Goal: Task Accomplishment & Management: Use online tool/utility

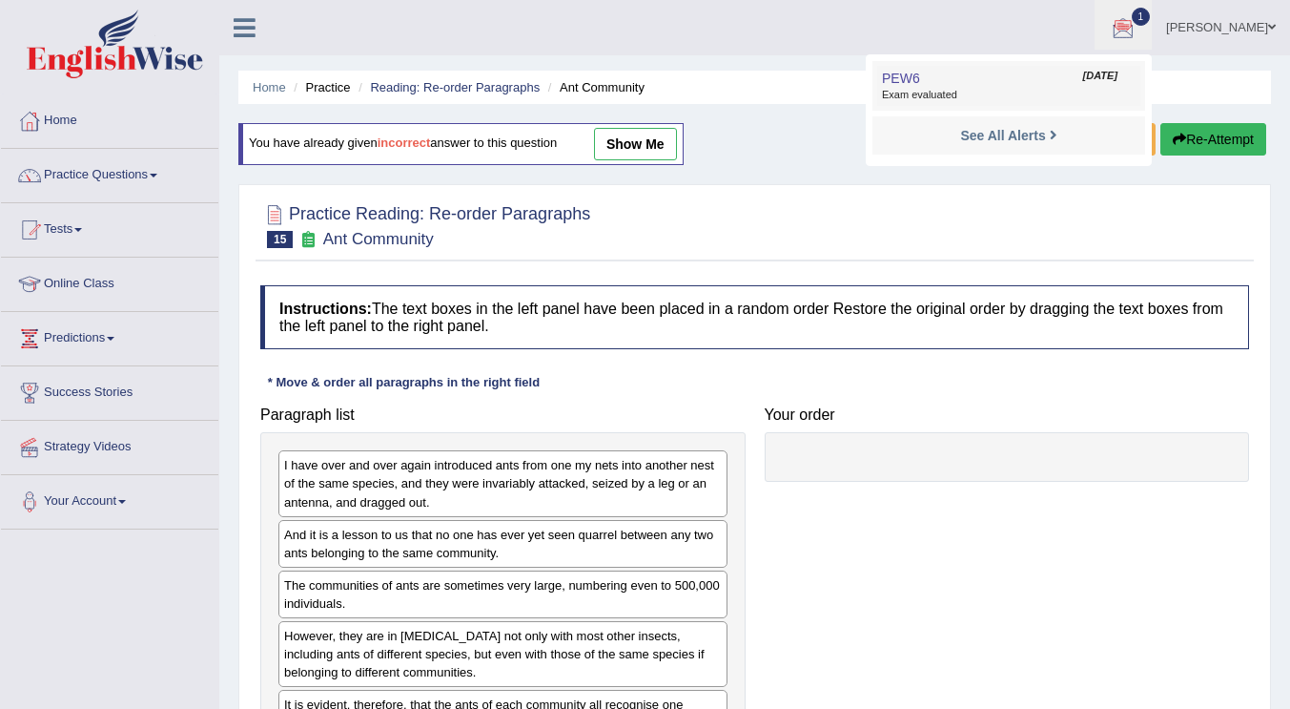
click at [935, 92] on span "Exam evaluated" at bounding box center [1009, 95] width 254 height 15
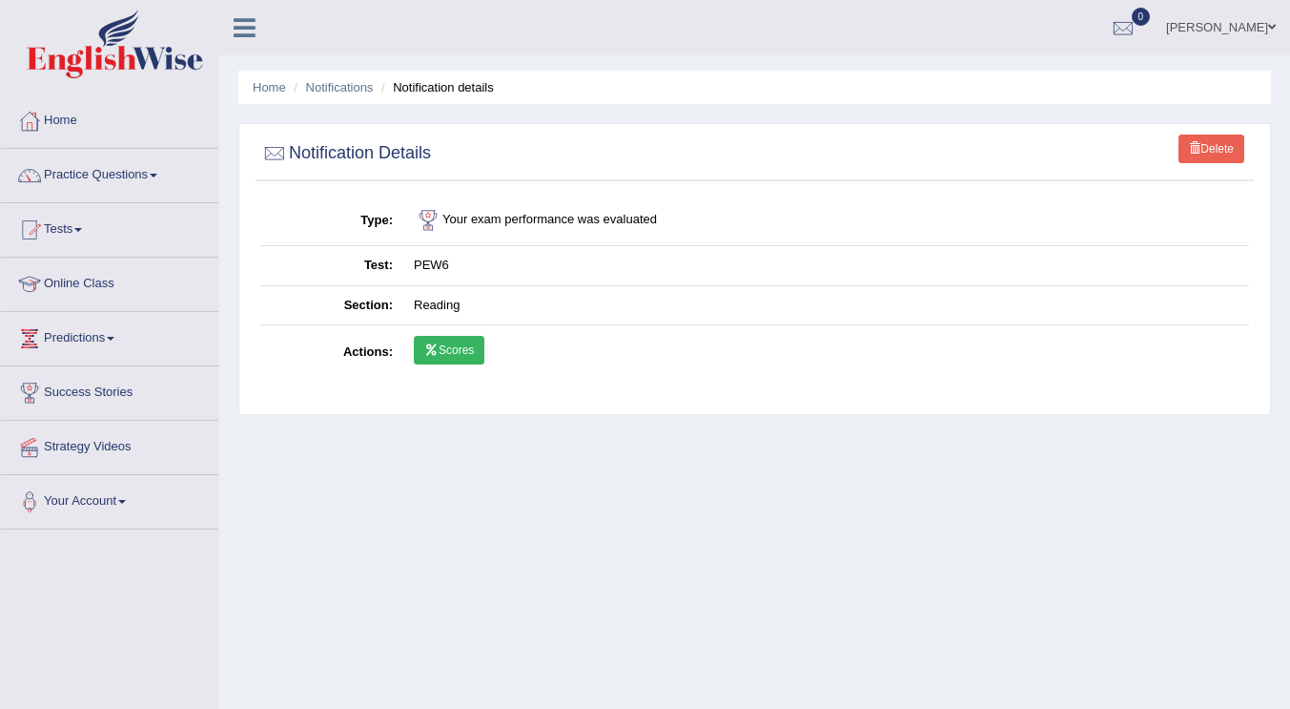
click at [453, 350] on link "Scores" at bounding box center [449, 350] width 71 height 29
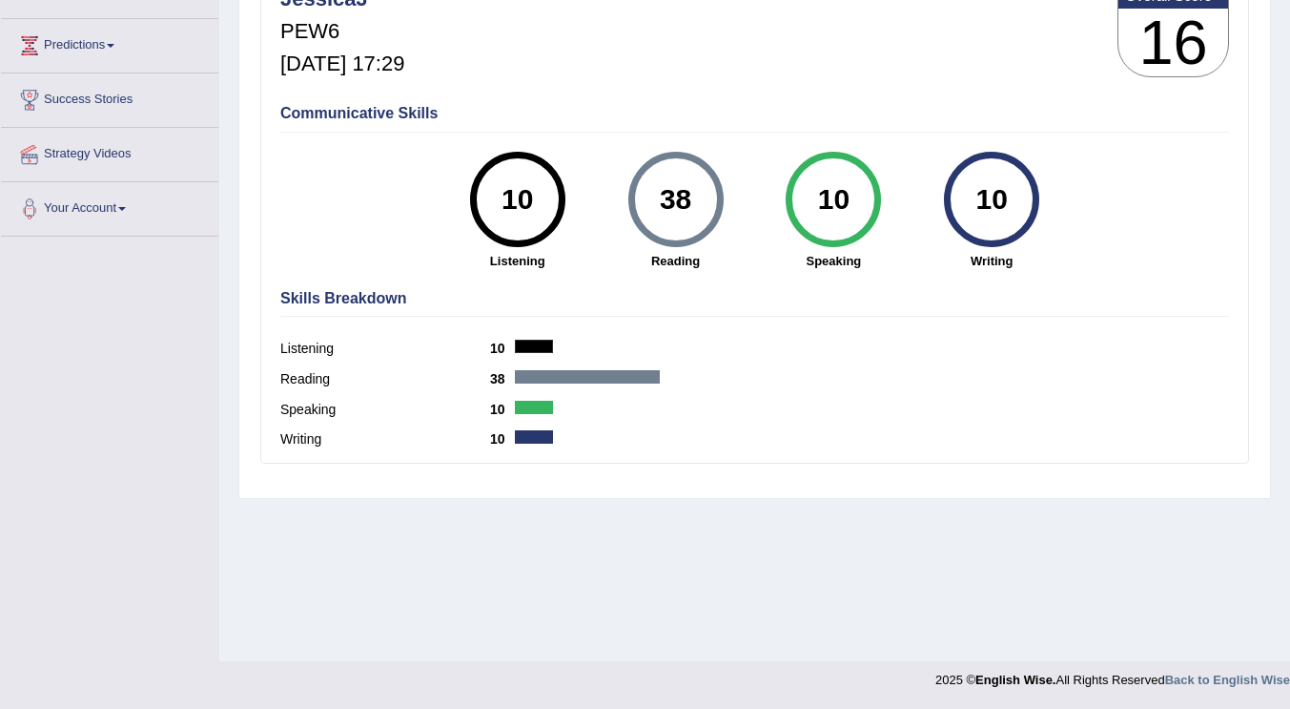
scroll to position [7, 0]
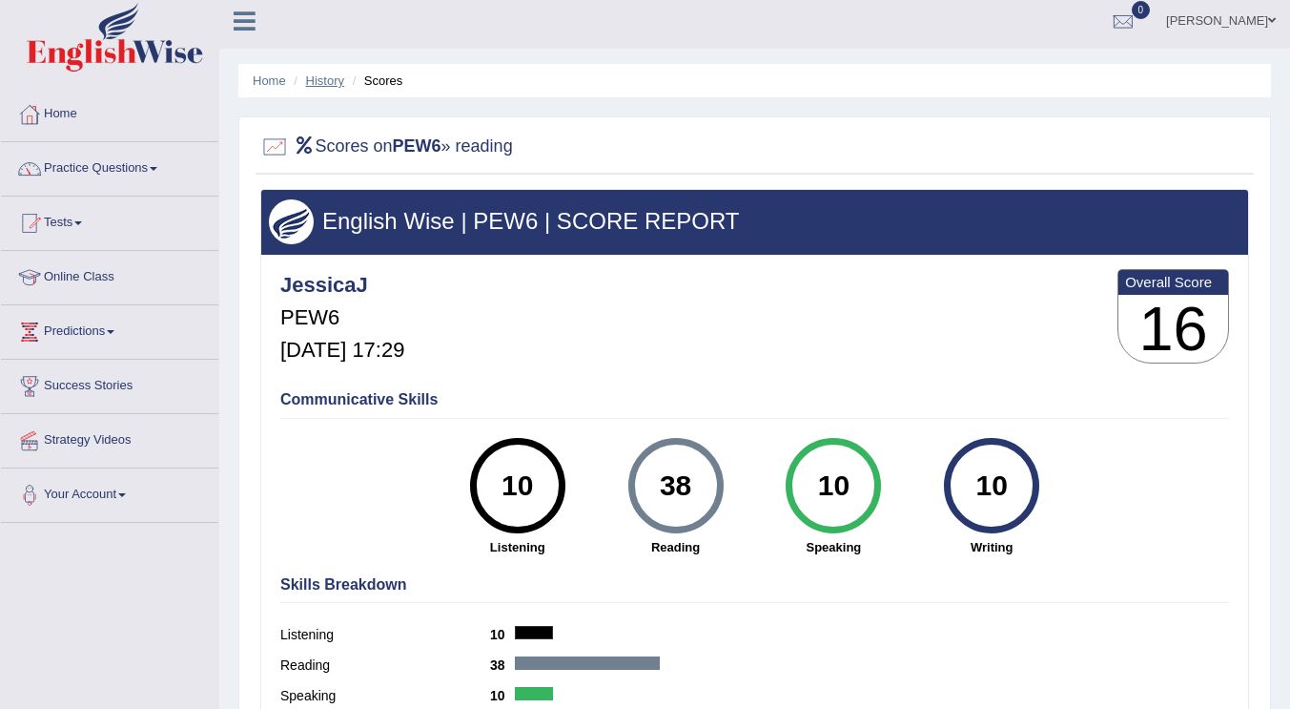
click at [317, 79] on link "History" at bounding box center [325, 80] width 38 height 14
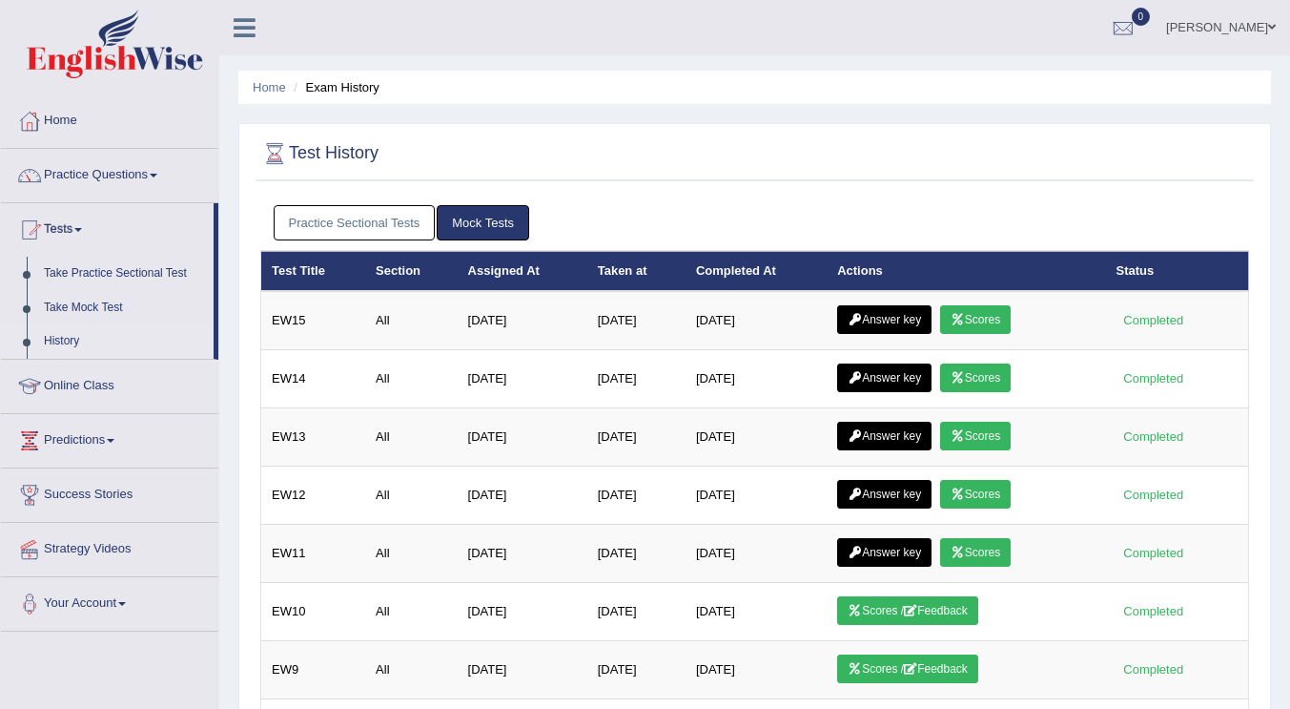
click at [384, 218] on link "Practice Sectional Tests" at bounding box center [355, 222] width 162 height 35
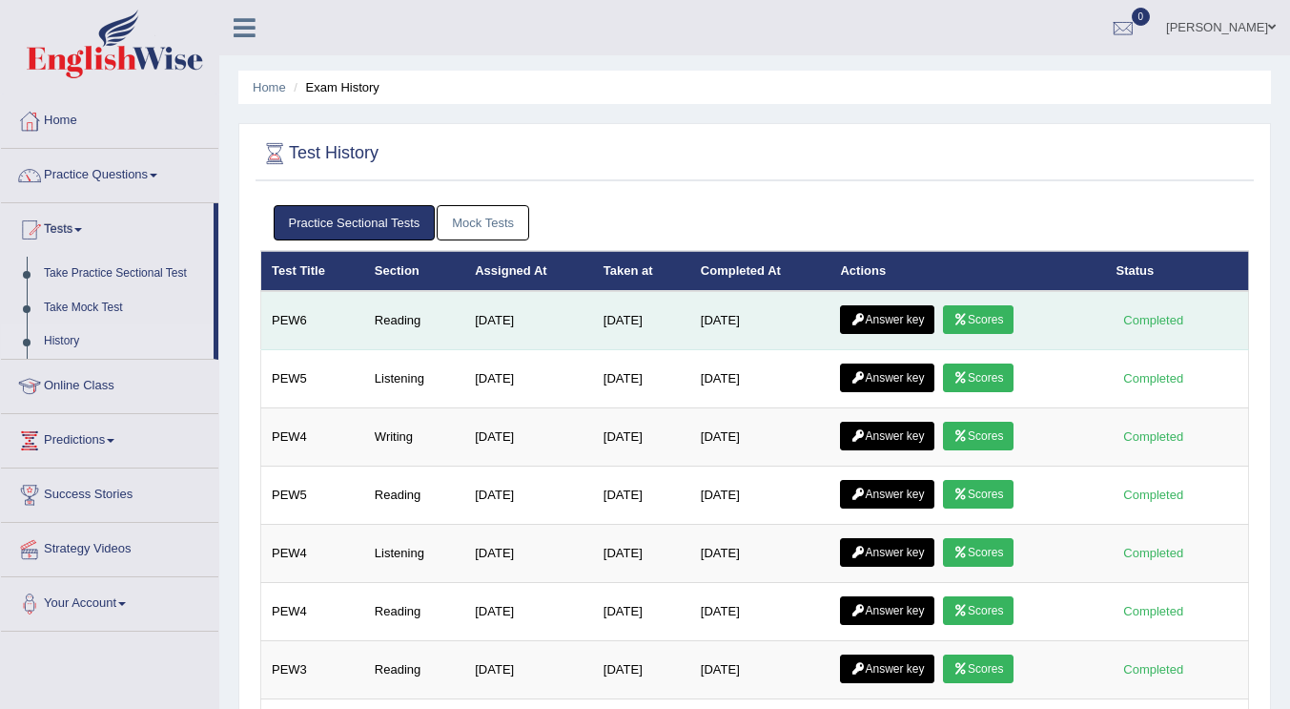
click at [891, 315] on link "Answer key" at bounding box center [887, 319] width 94 height 29
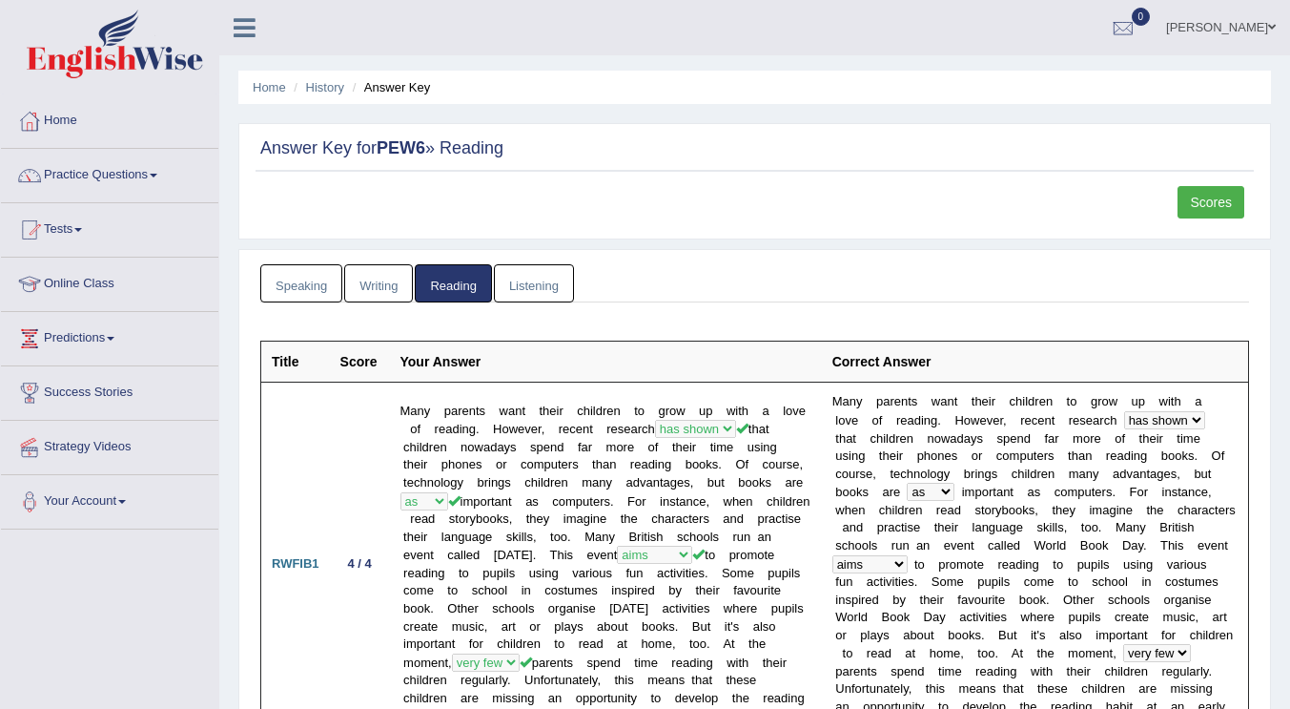
click at [532, 280] on link "Listening" at bounding box center [534, 283] width 80 height 39
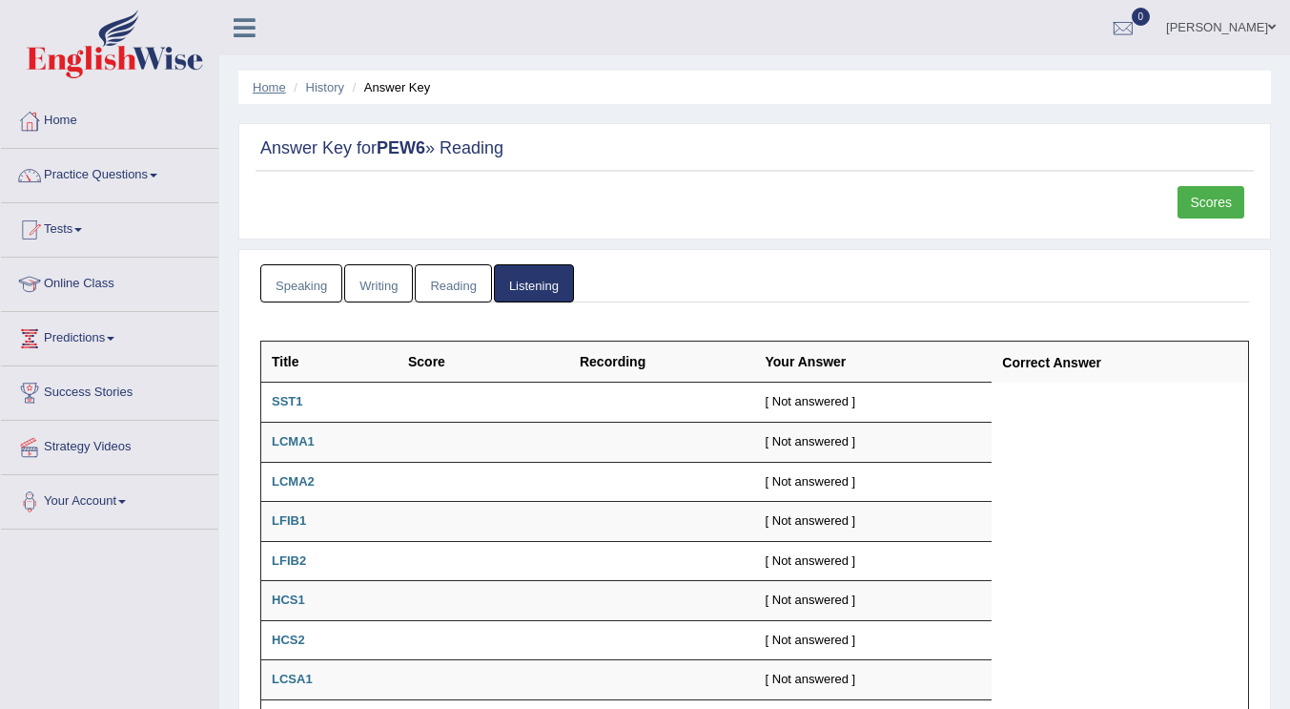
click at [272, 82] on link "Home" at bounding box center [269, 87] width 33 height 14
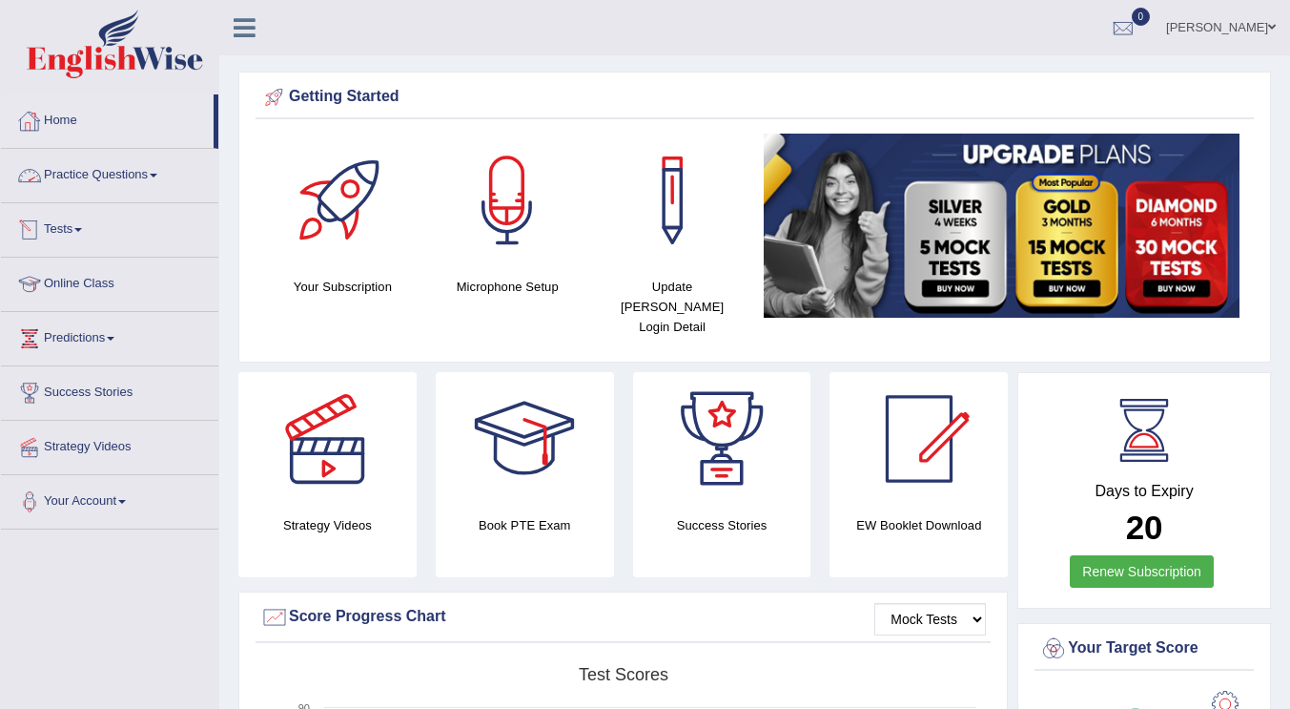
click at [144, 177] on link "Practice Questions" at bounding box center [109, 173] width 217 height 48
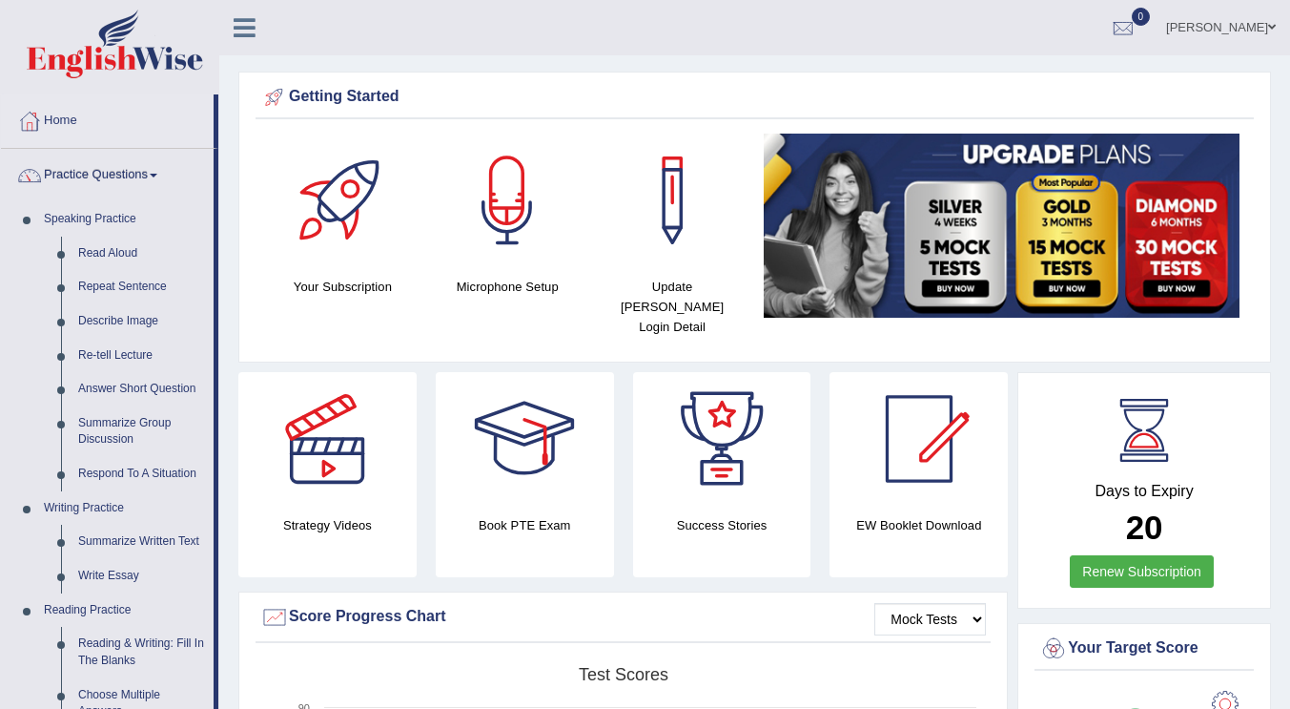
click at [144, 177] on link "Practice Questions" at bounding box center [107, 173] width 213 height 48
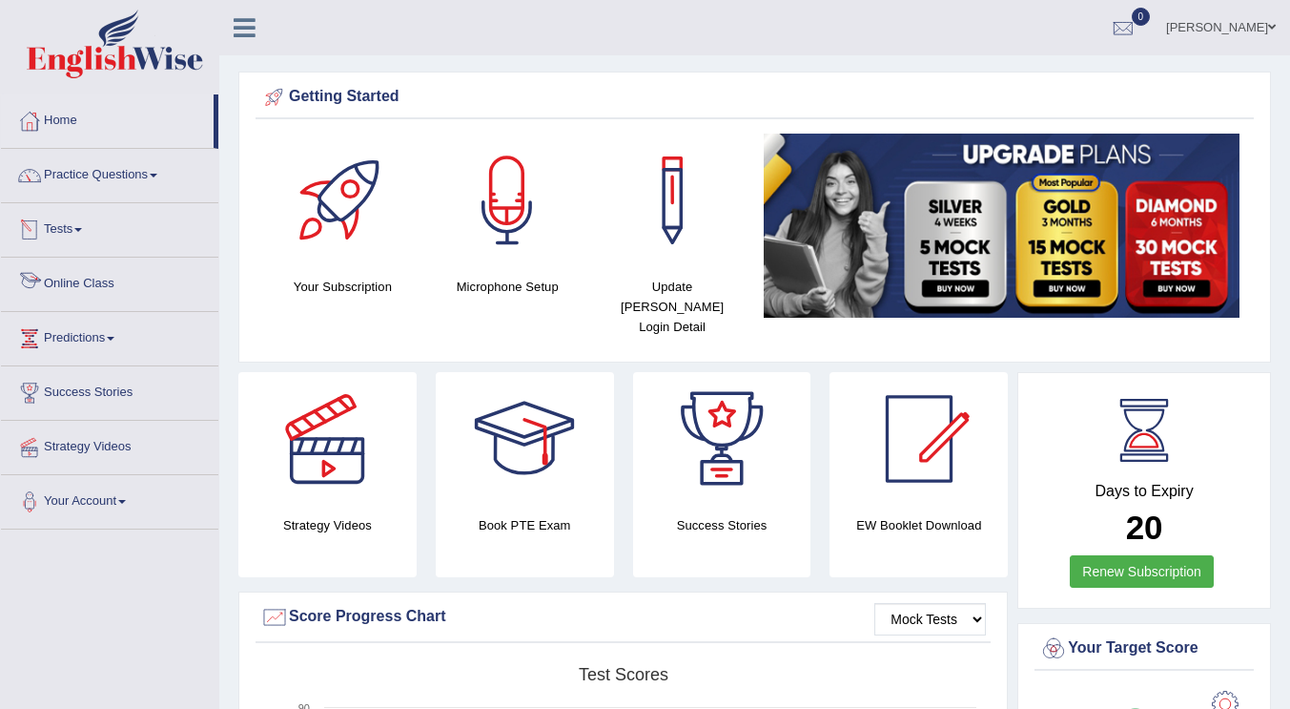
click at [71, 233] on link "Tests" at bounding box center [109, 227] width 217 height 48
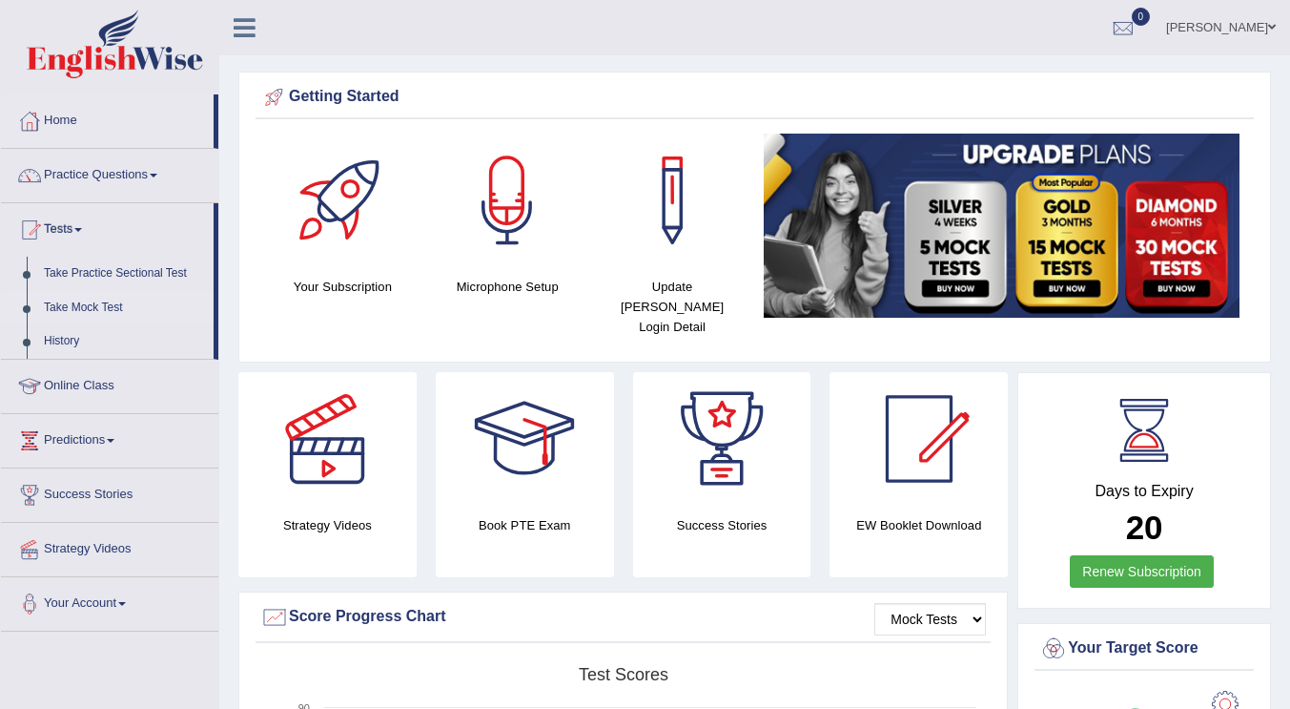
click at [88, 299] on link "Take Mock Test" at bounding box center [124, 308] width 178 height 34
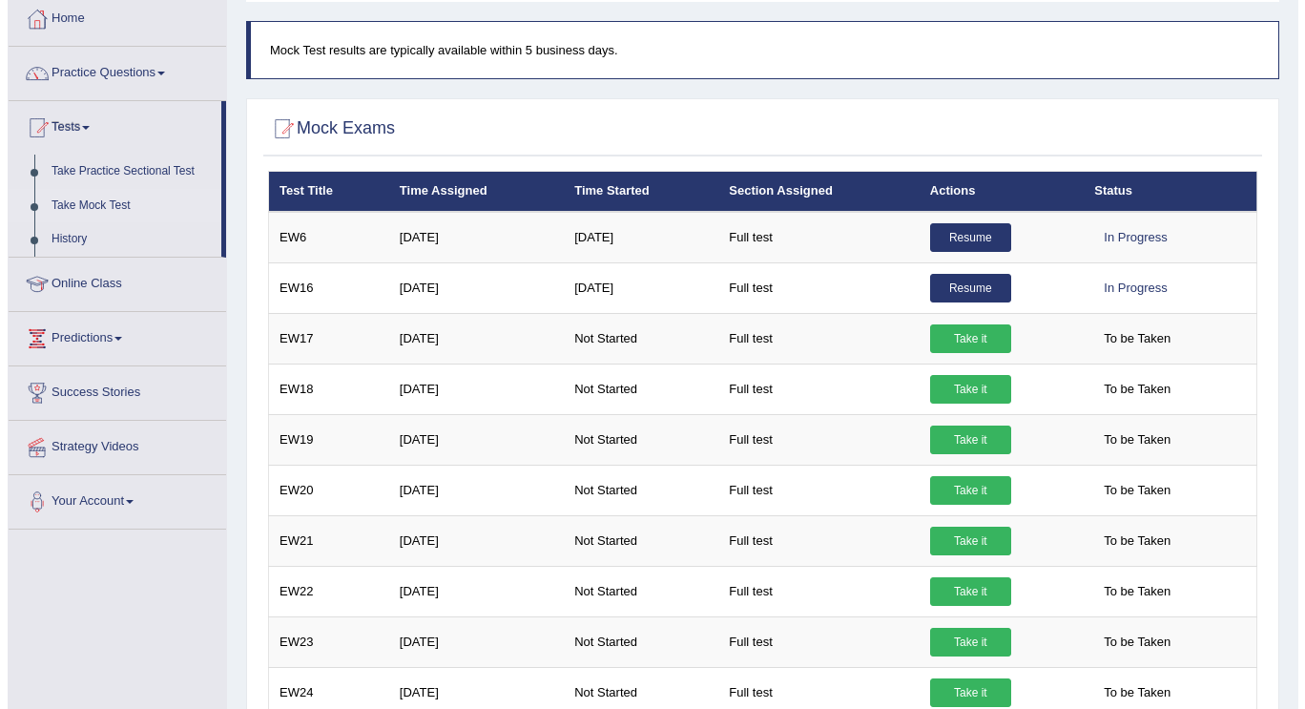
scroll to position [2, 0]
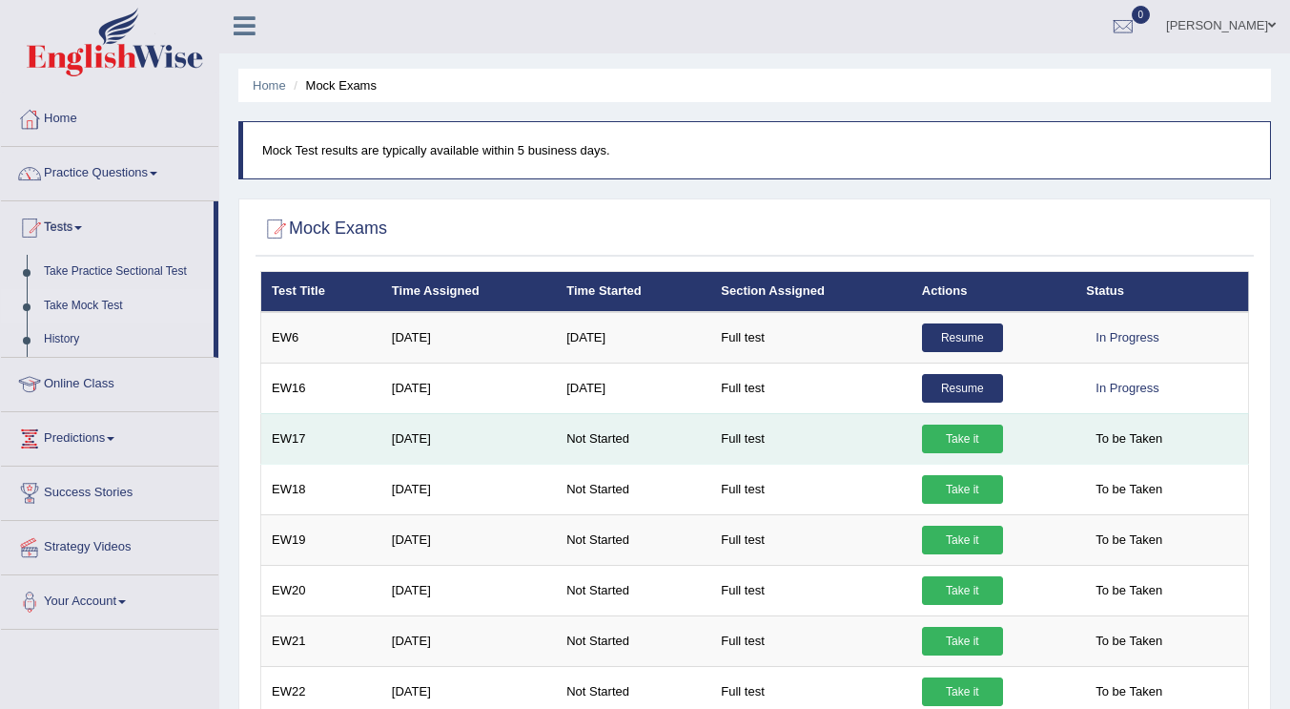
click at [955, 435] on link "Take it" at bounding box center [962, 438] width 81 height 29
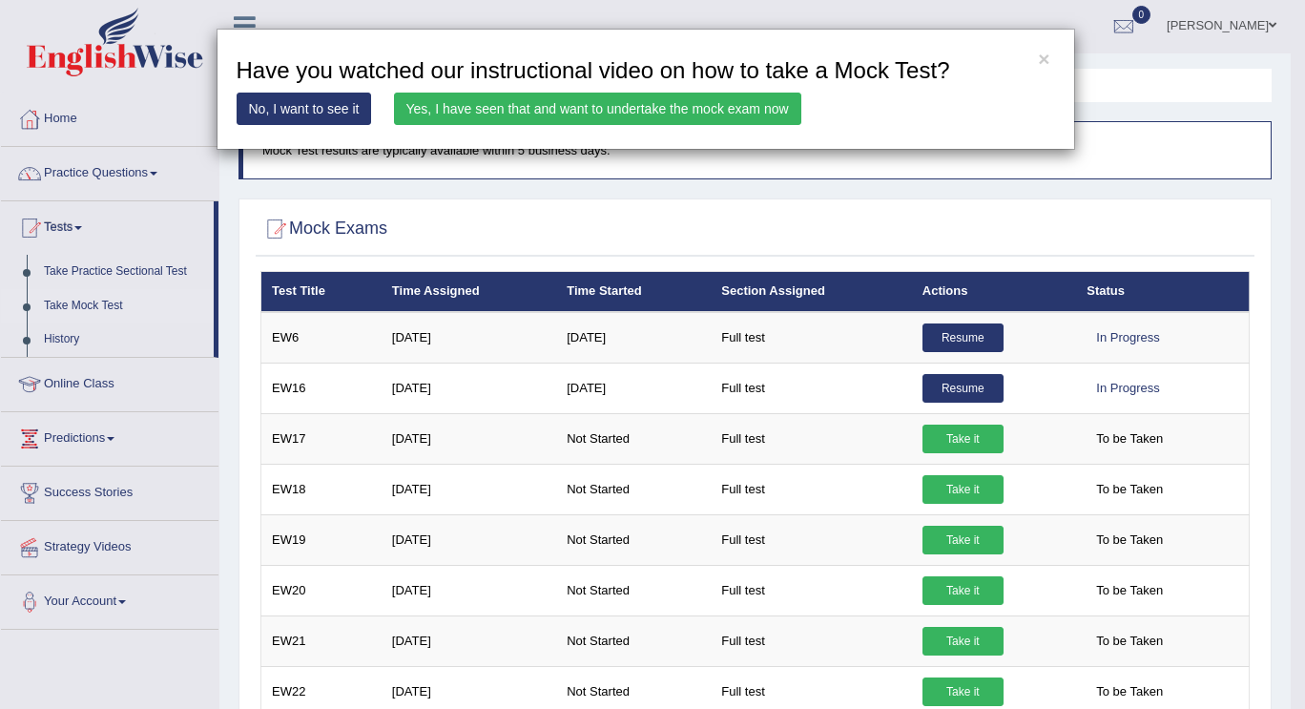
click at [525, 113] on link "Yes, I have seen that and want to undertake the mock exam now" at bounding box center [597, 108] width 407 height 32
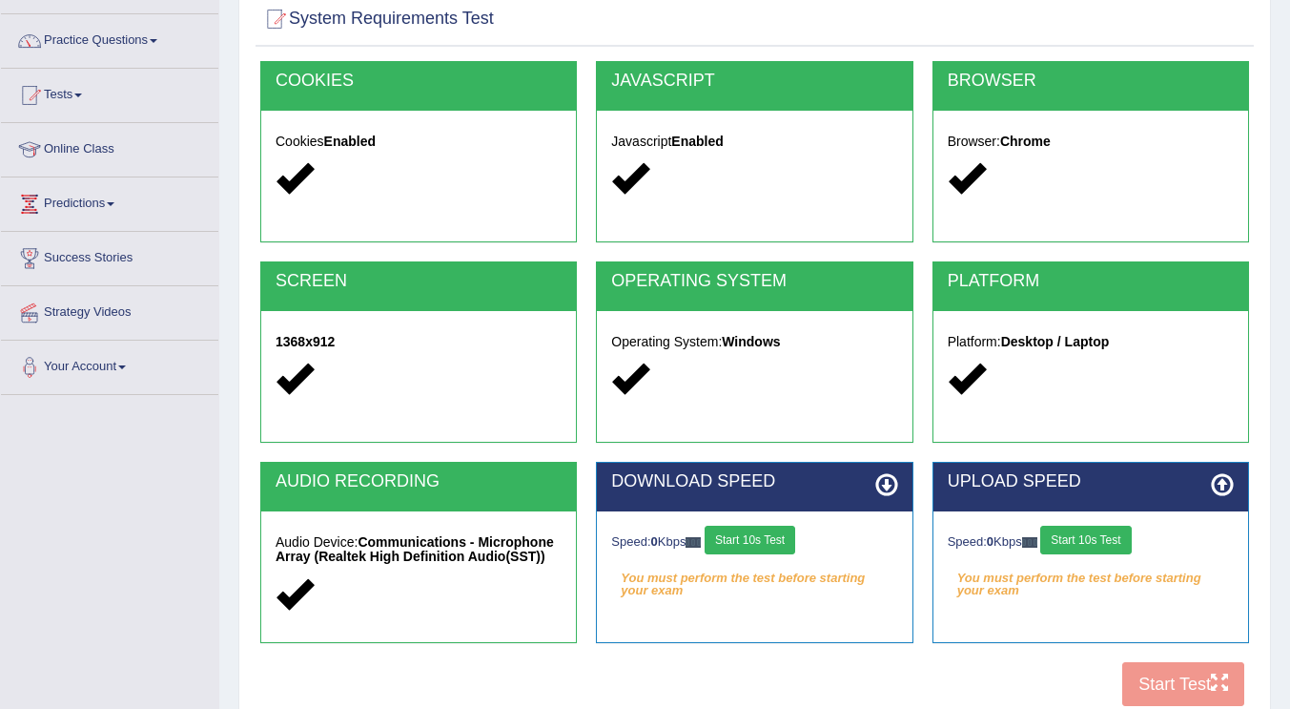
scroll to position [286, 0]
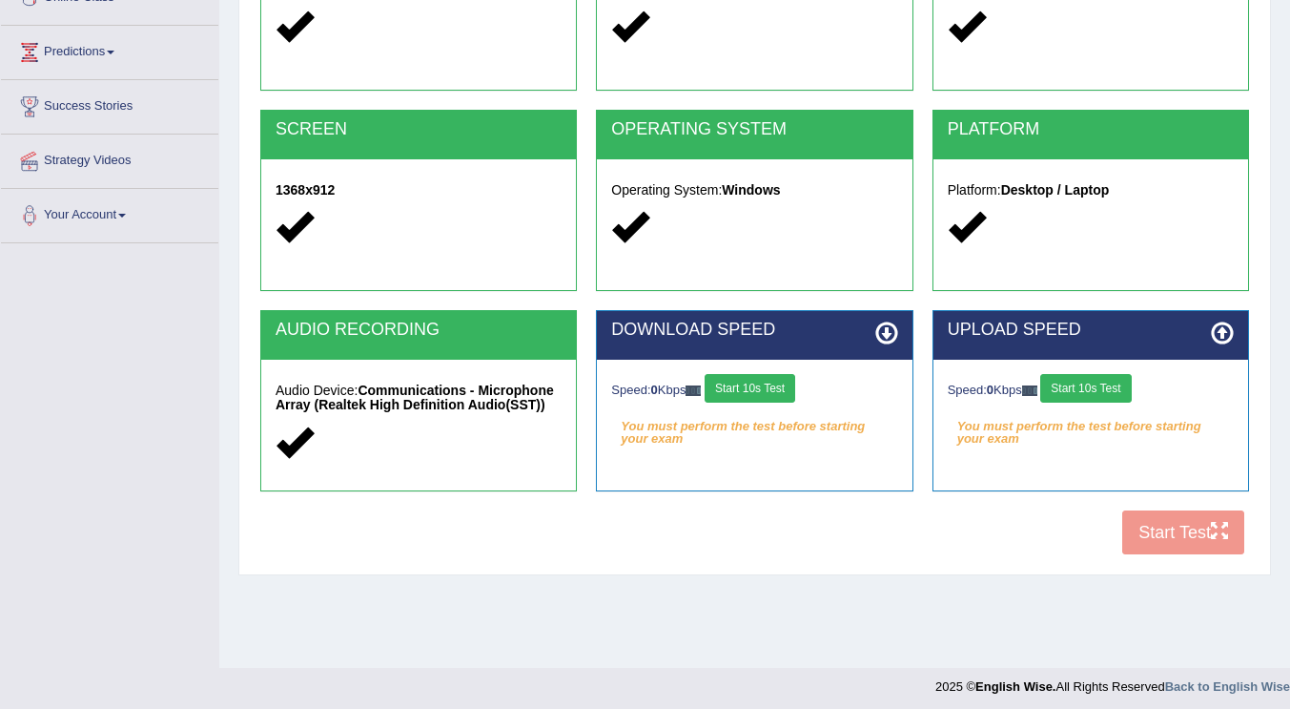
click at [747, 394] on button "Start 10s Test" at bounding box center [750, 388] width 91 height 29
click at [1100, 390] on button "Start 10s Test" at bounding box center [1085, 388] width 91 height 29
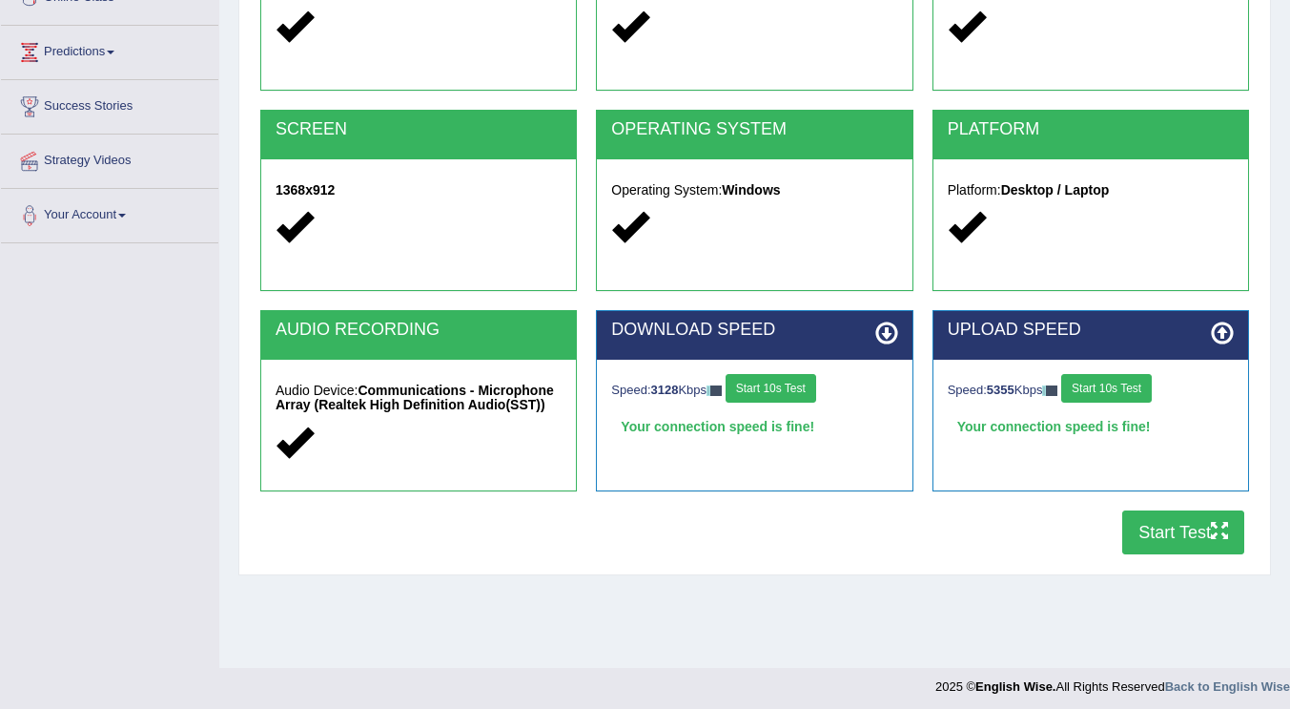
click at [1180, 530] on button "Start Test" at bounding box center [1183, 532] width 122 height 44
